Goal: Transaction & Acquisition: Purchase product/service

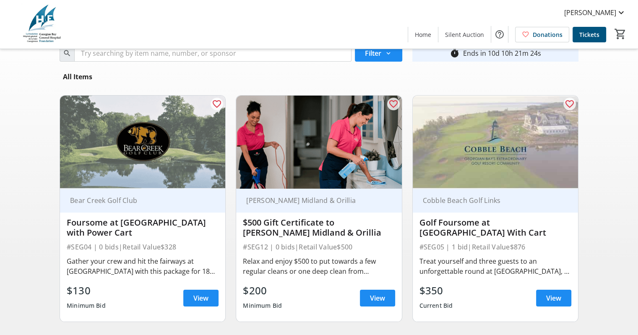
scroll to position [84, 0]
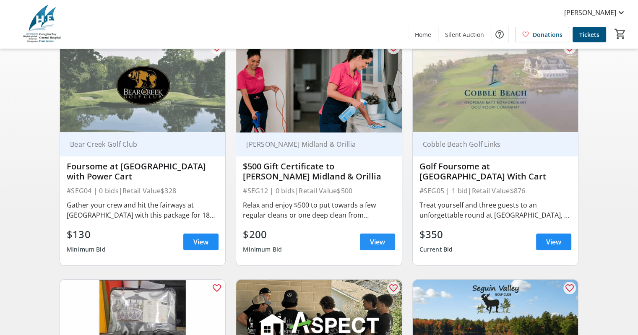
click at [380, 240] on span "View" at bounding box center [377, 242] width 15 height 10
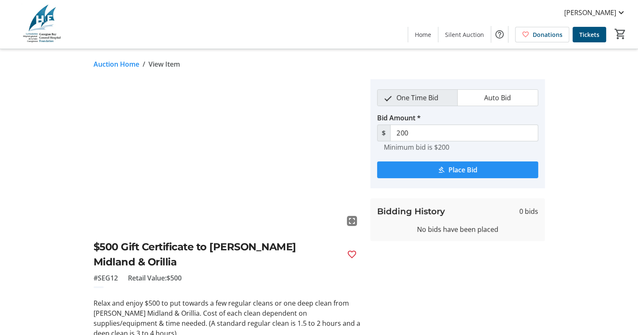
click at [449, 169] on span "Place Bid" at bounding box center [462, 170] width 29 height 10
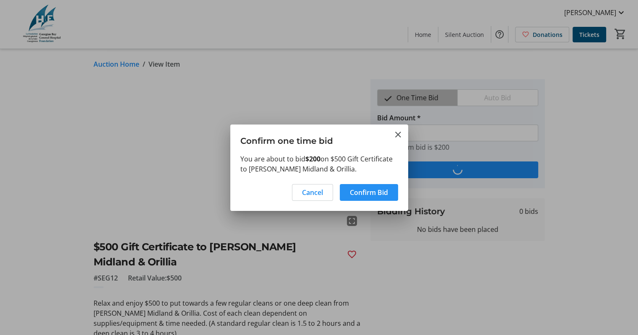
click at [354, 194] on span "Confirm Bid" at bounding box center [369, 192] width 38 height 10
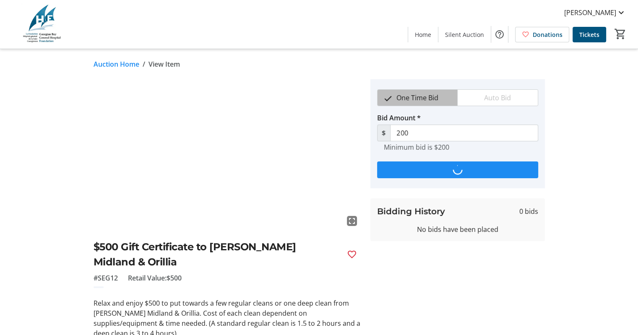
type input "245"
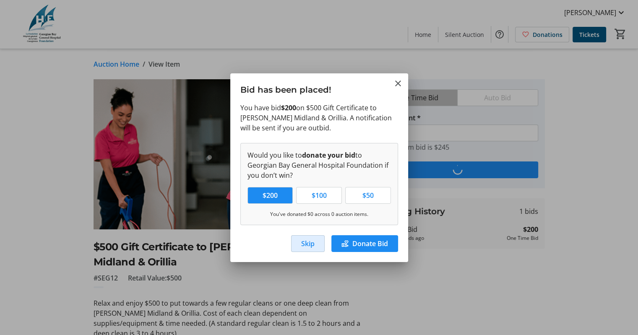
click at [309, 239] on span "Skip" at bounding box center [307, 244] width 13 height 10
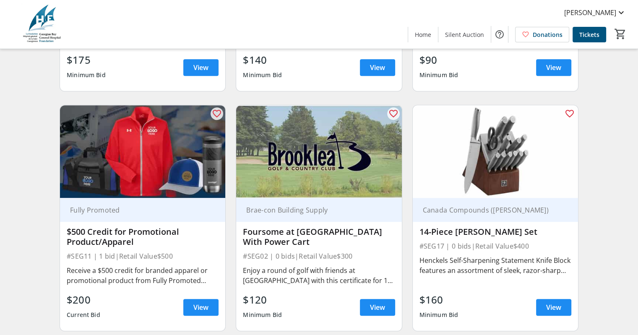
scroll to position [503, 0]
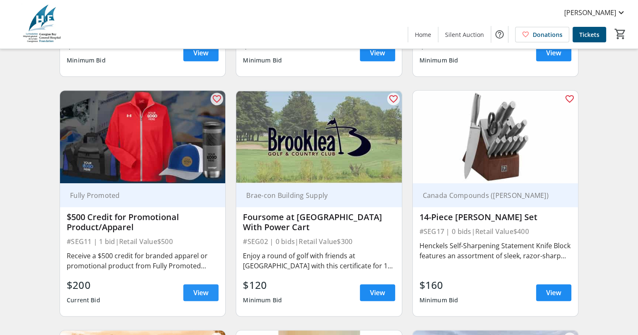
click at [199, 301] on span at bounding box center [200, 293] width 35 height 20
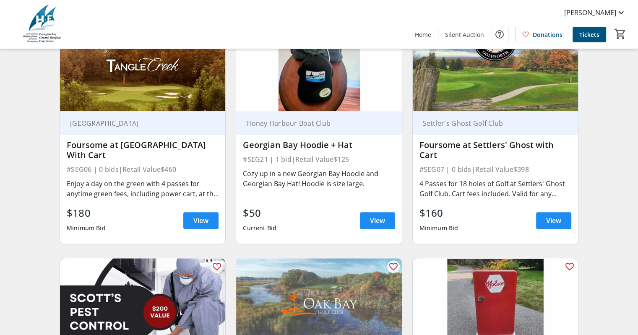
scroll to position [796, 0]
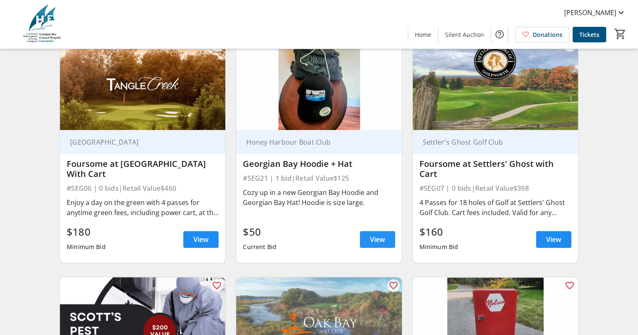
click at [379, 235] on span "View" at bounding box center [377, 239] width 15 height 10
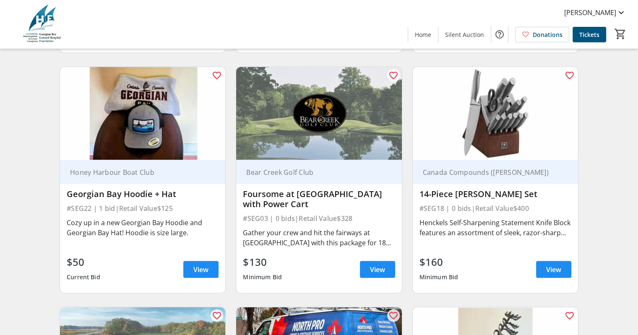
scroll to position [1719, 0]
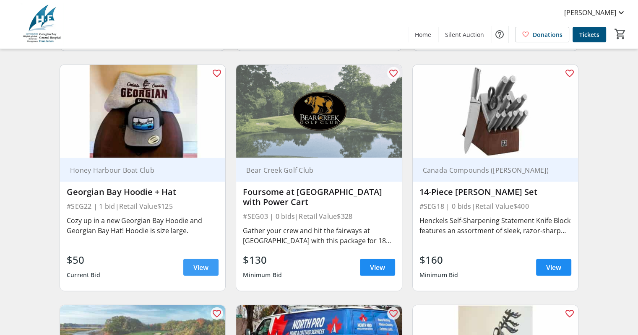
click at [189, 262] on span at bounding box center [200, 267] width 35 height 20
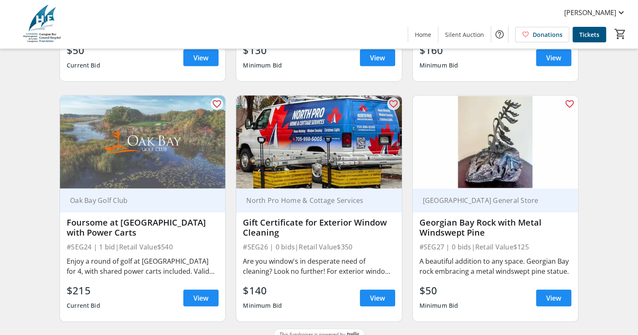
scroll to position [1939, 0]
